Goal: Transaction & Acquisition: Purchase product/service

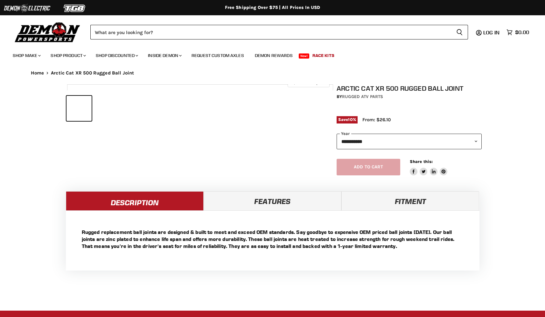
select select "******"
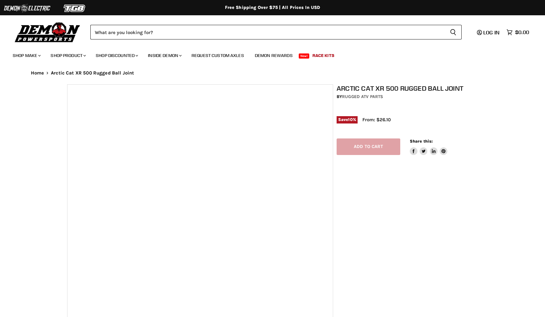
select select "******"
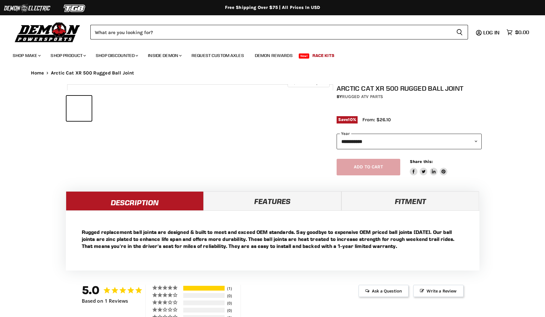
select select "******"
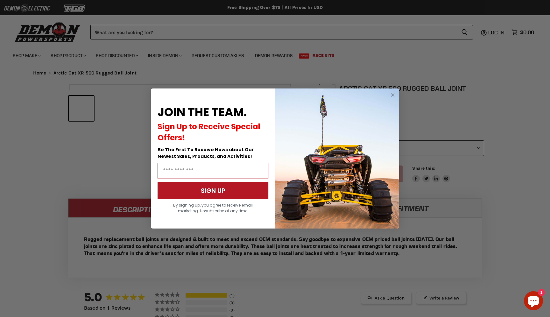
scroll to position [317, 0]
